Goal: Information Seeking & Learning: Find specific page/section

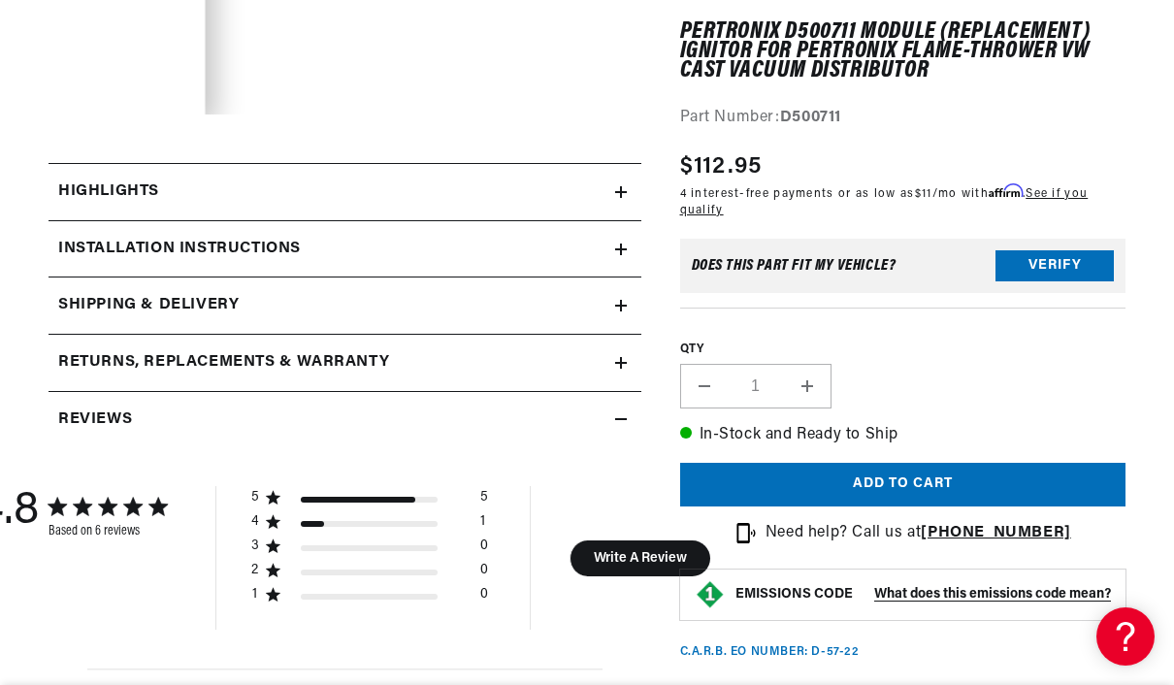
scroll to position [48, 0]
click at [132, 247] on h2 "Installation instructions" at bounding box center [179, 249] width 242 height 25
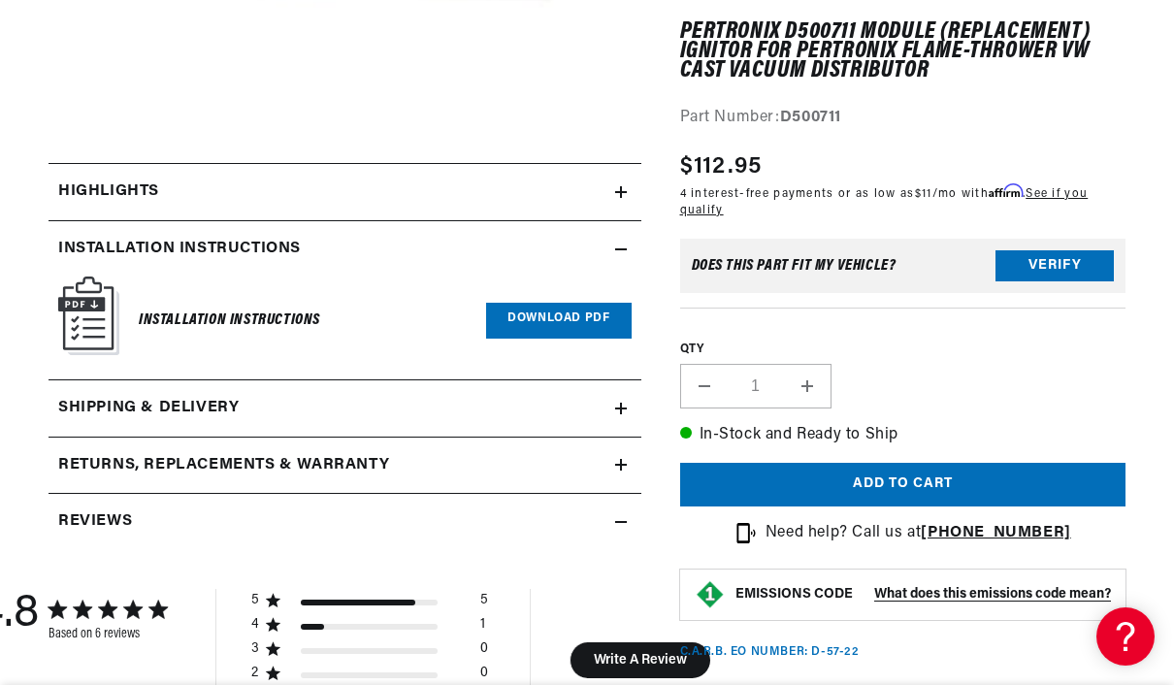
click at [555, 327] on link "Download PDF" at bounding box center [558, 321] width 145 height 36
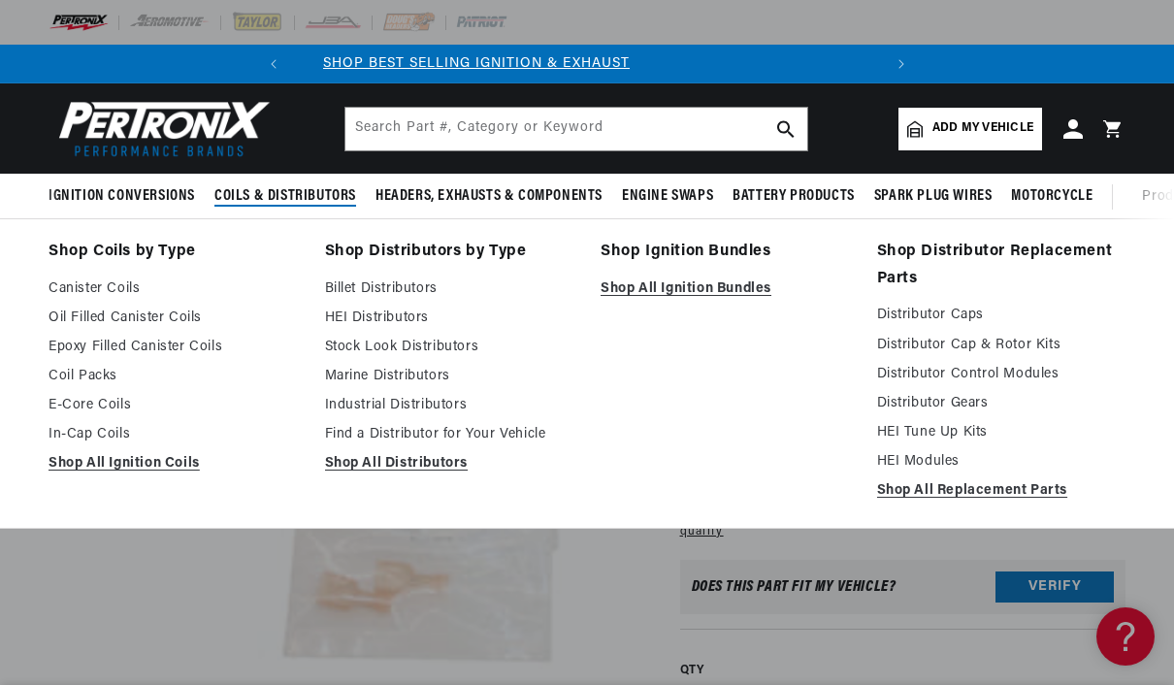
scroll to position [0, 0]
click at [457, 433] on link "Find a Distributor for Your Vehicle" at bounding box center [449, 434] width 249 height 23
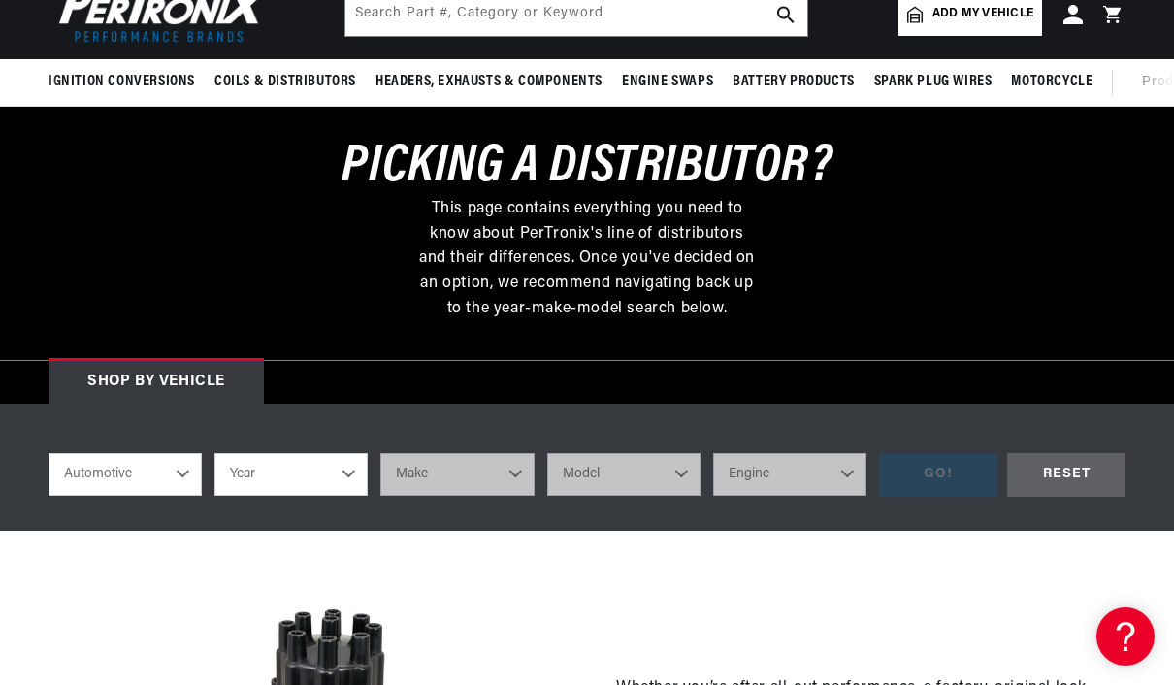
scroll to position [140, 0]
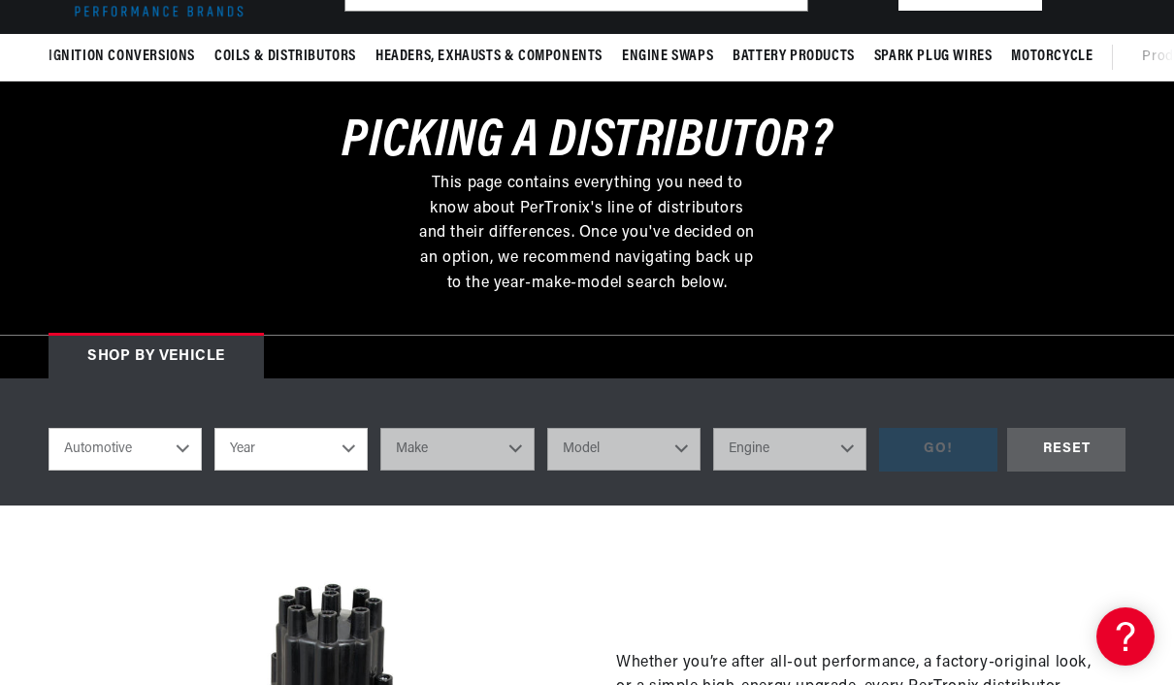
click at [337, 450] on select "Year 2026 2025 2024 2023 2022 2021 2020 2019 2018 2017 2016 2015 2014 2013 2012…" at bounding box center [290, 449] width 153 height 43
select select "1974"
click at [500, 451] on select "Make Alfa Romeo American Motors Aston Martin Audi Austin Avanti BMW Buick Cadil…" at bounding box center [456, 449] width 153 height 43
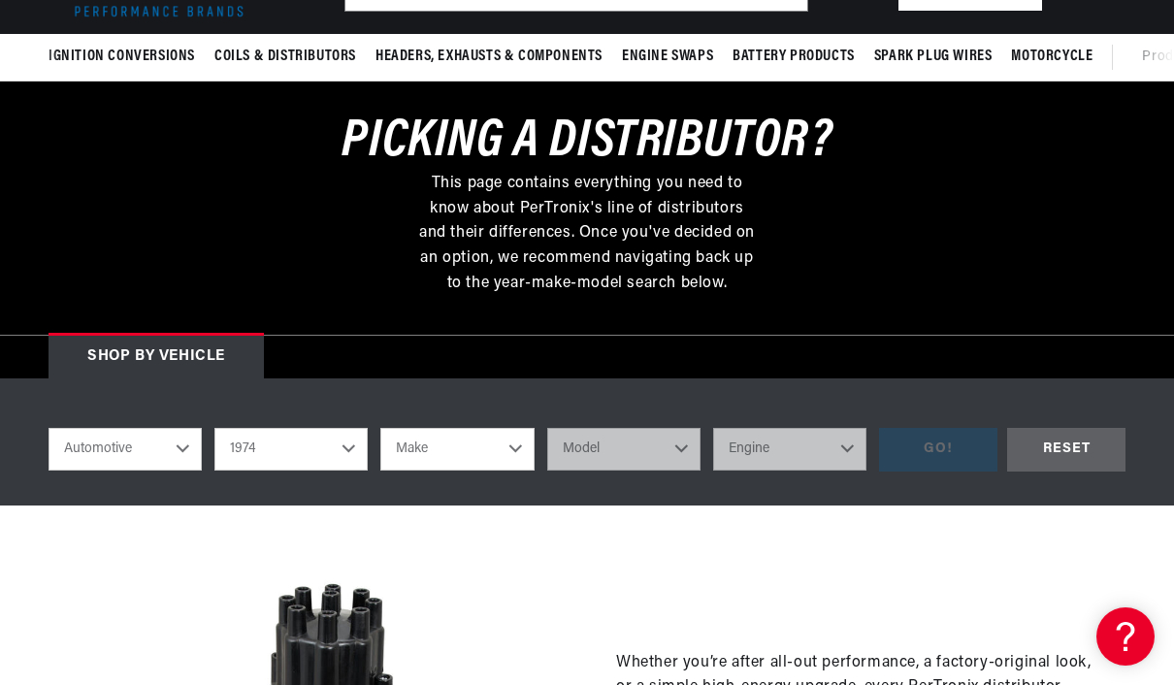
select select "Volkswagen"
click at [633, 442] on select "Model 412 Beetle Dasher Karmann Ghia Super Beetle Thing" at bounding box center [623, 449] width 153 height 43
click at [634, 437] on select "Model 412 Beetle Dasher Karmann Ghia Super Beetle Thing" at bounding box center [623, 449] width 153 height 43
select select "Super-Beetle"
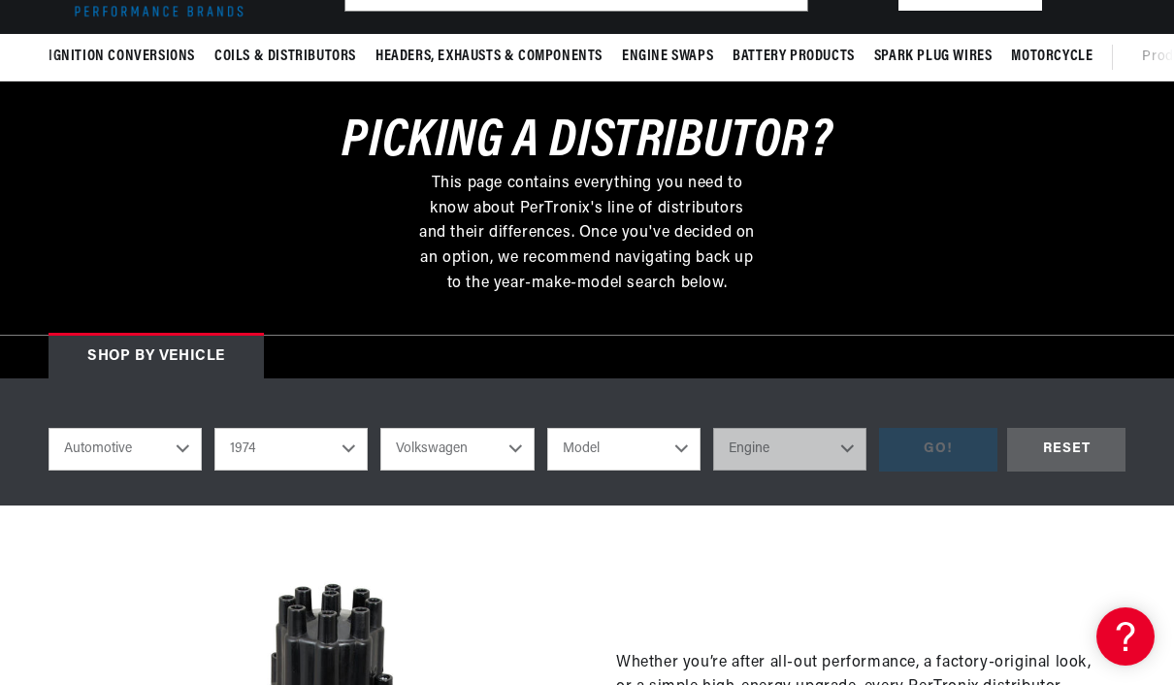
select select "Super-Beetle"
click at [837, 439] on select "Engine 1.6L 4" at bounding box center [789, 449] width 153 height 43
click at [803, 449] on select "Engine 1.6L 4" at bounding box center [789, 449] width 153 height 43
select select "1.6L"
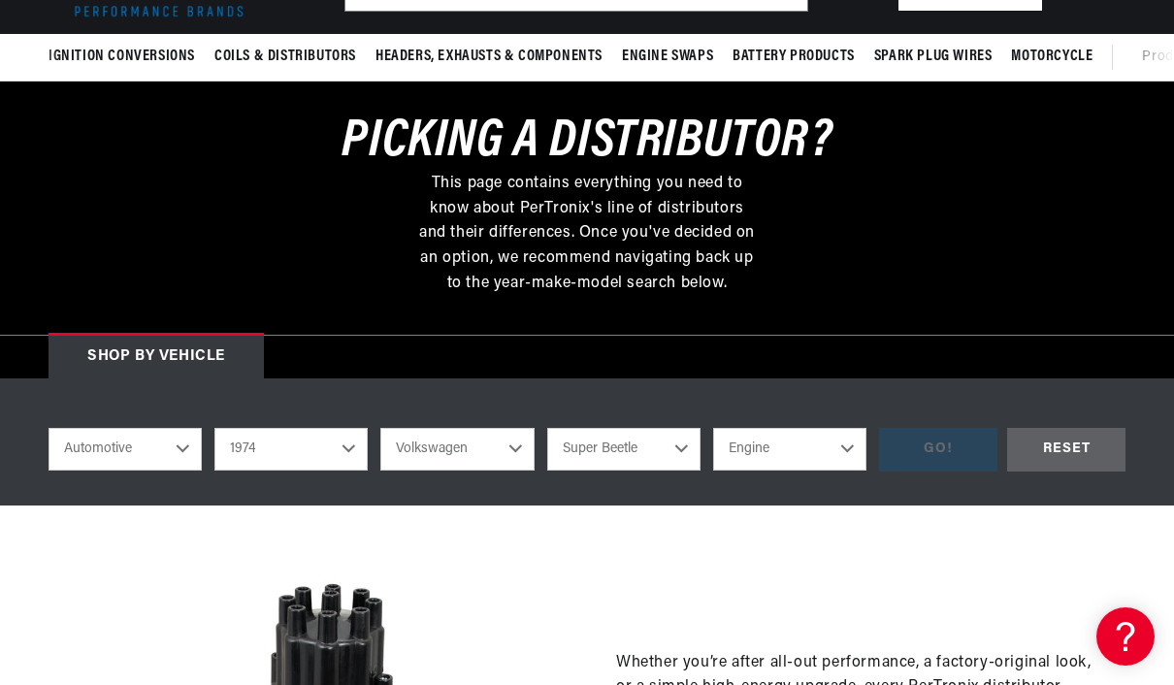
select select "1.6L"
click at [945, 456] on div "GO!" at bounding box center [938, 450] width 118 height 44
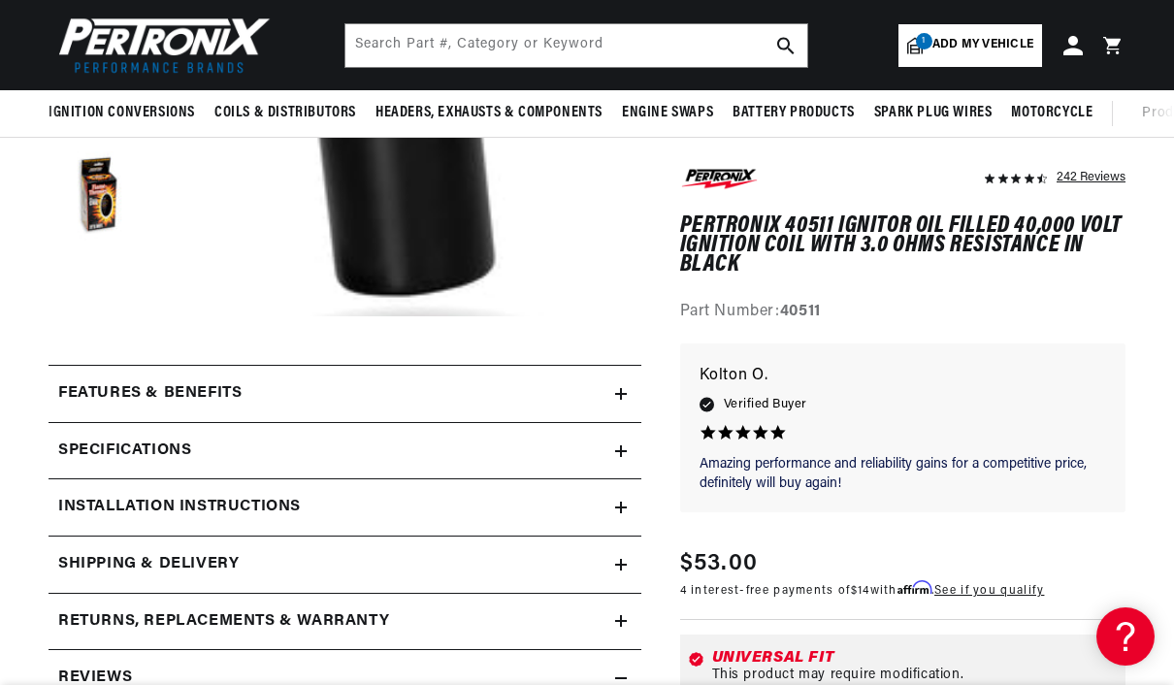
scroll to position [462, 0]
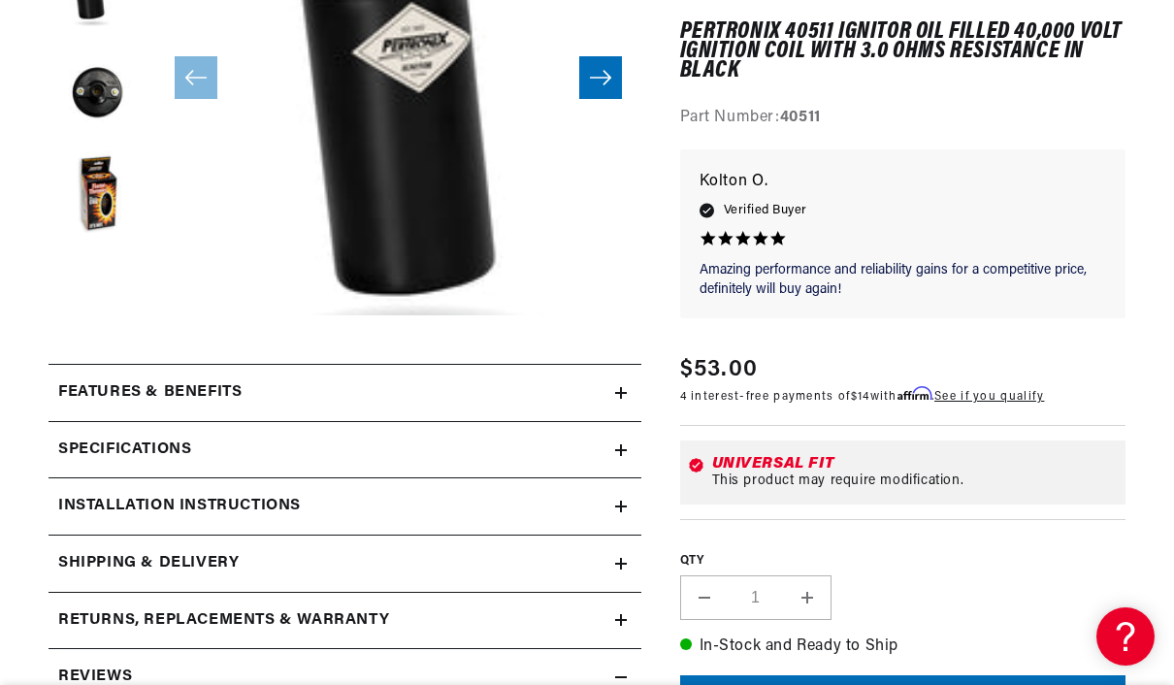
click at [609, 452] on div "Specifications" at bounding box center [331, 449] width 566 height 25
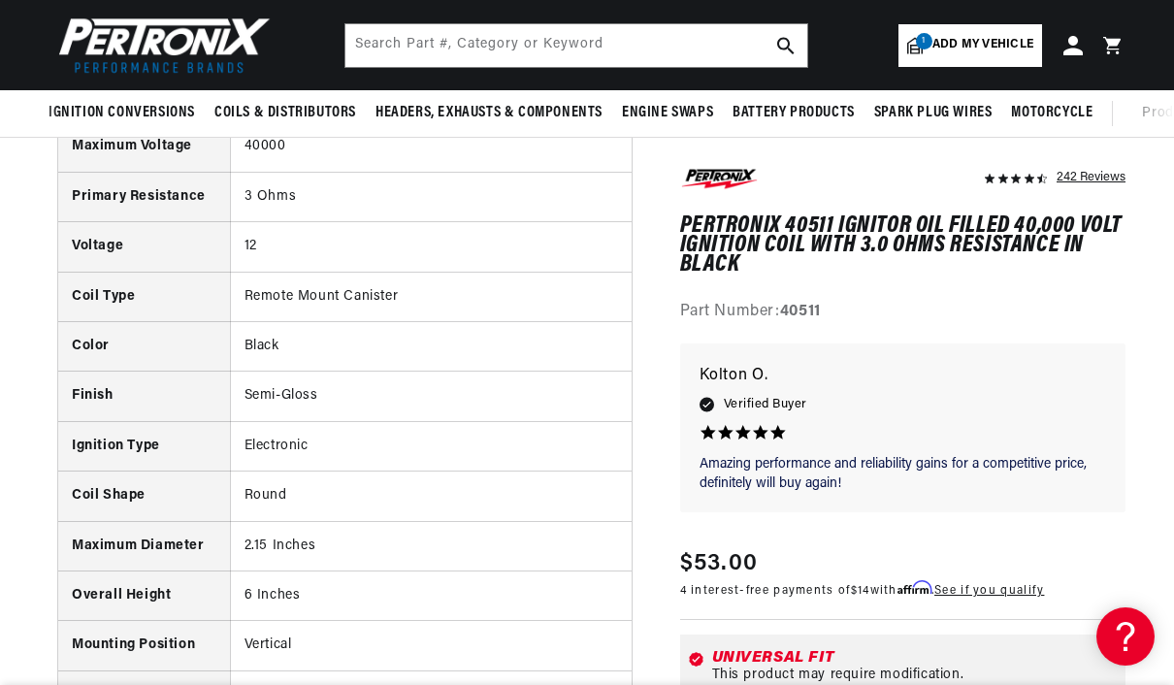
scroll to position [811, 0]
